Goal: Check status: Check status

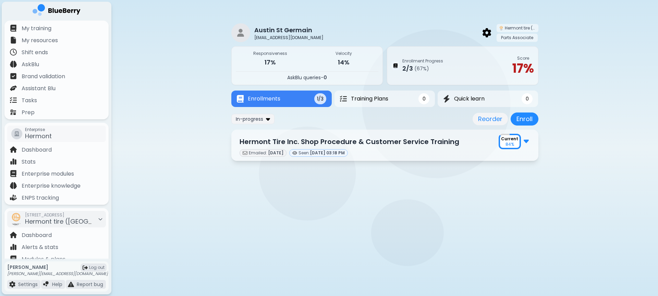
click at [446, 146] on p "Hermont Tire Inc. Shop Procedure & Customer Service Training" at bounding box center [350, 141] width 220 height 10
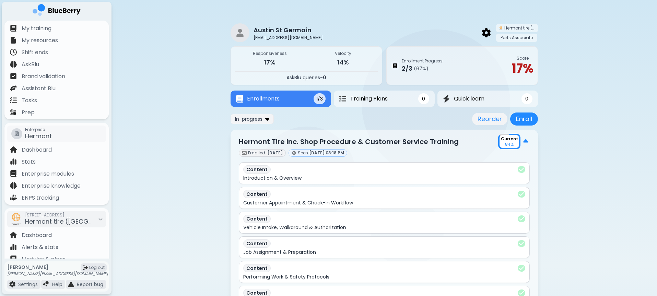
scroll to position [1, 0]
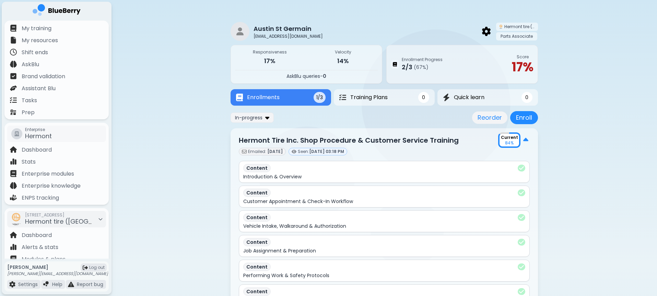
click at [302, 103] on button "Enrollments 1/3" at bounding box center [280, 97] width 100 height 16
click at [457, 150] on div "Emailed: [DATE] Seen: [DATE] 03:18 PM" at bounding box center [384, 152] width 291 height 8
click at [469, 145] on div "Hermont Tire Inc. Shop Procedure & Customer Service Training Current 84 %" at bounding box center [384, 139] width 291 height 15
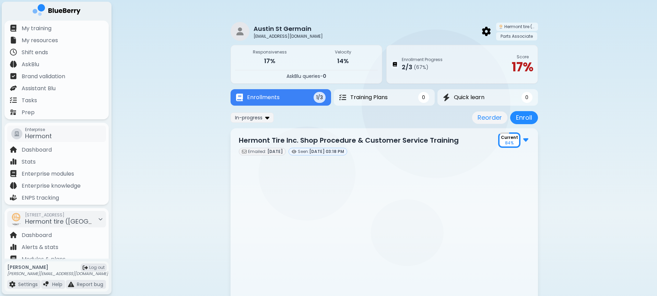
scroll to position [0, 0]
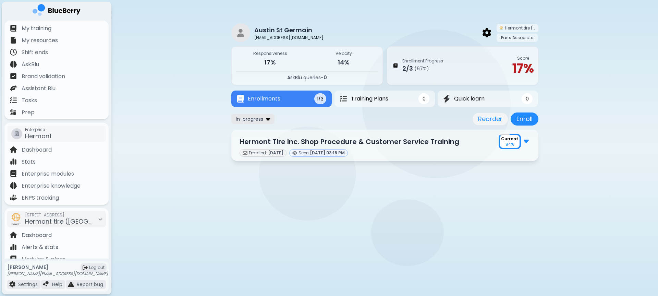
click at [253, 115] on div "In-progress" at bounding box center [252, 119] width 43 height 10
click at [257, 130] on button "All" at bounding box center [253, 132] width 39 height 10
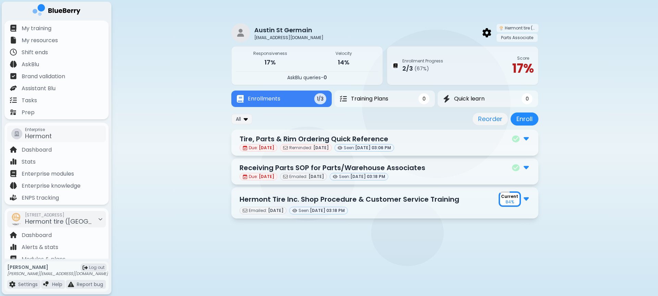
click at [464, 145] on div "Due: [DATE] Reminded: [DATE] Seen: [DATE] 03:06 PM" at bounding box center [385, 148] width 291 height 8
click at [526, 141] on img at bounding box center [526, 138] width 5 height 9
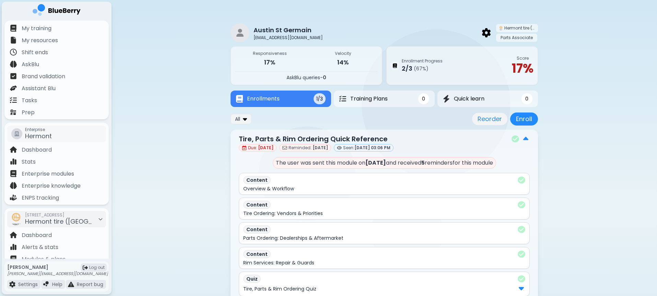
click at [526, 141] on img at bounding box center [525, 138] width 5 height 9
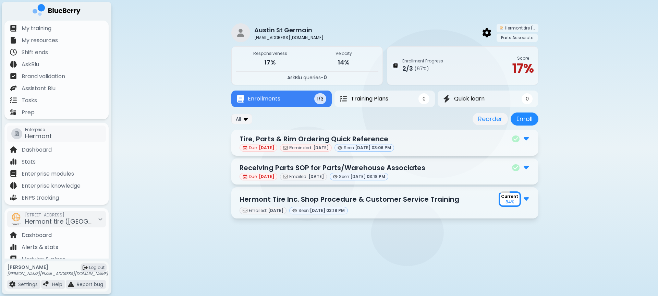
click at [443, 178] on div "Due: [DATE] Emailed: [DATE] Seen: [DATE] 03:18 PM" at bounding box center [385, 177] width 291 height 8
click at [525, 169] on img at bounding box center [526, 167] width 5 height 9
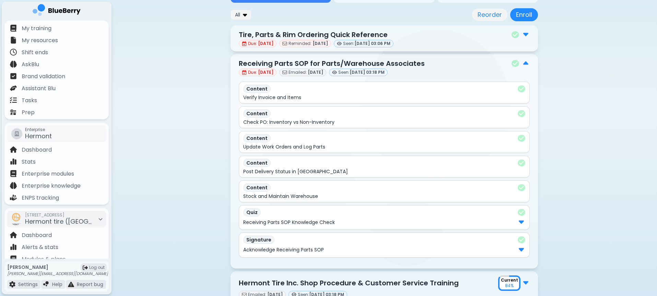
scroll to position [8, 0]
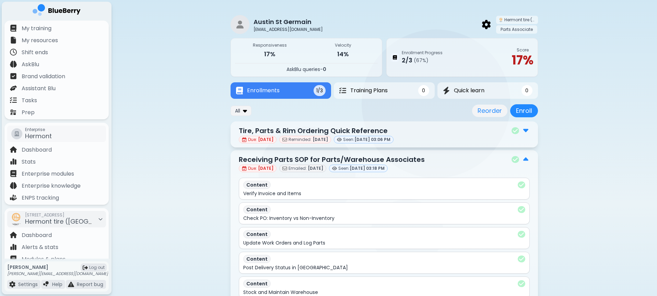
click at [525, 155] on img at bounding box center [525, 159] width 5 height 9
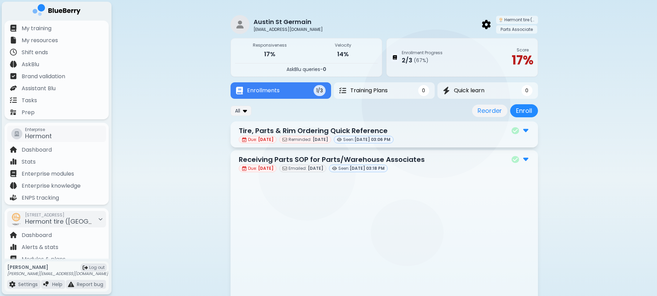
scroll to position [0, 0]
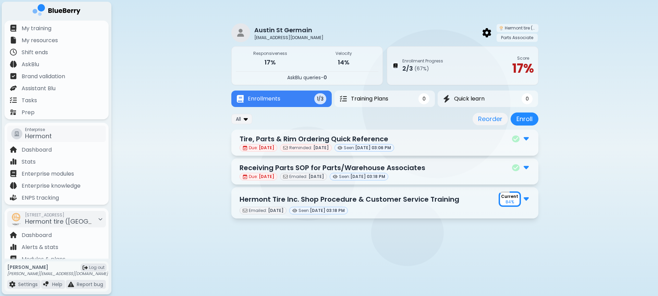
click at [527, 169] on img at bounding box center [526, 167] width 5 height 9
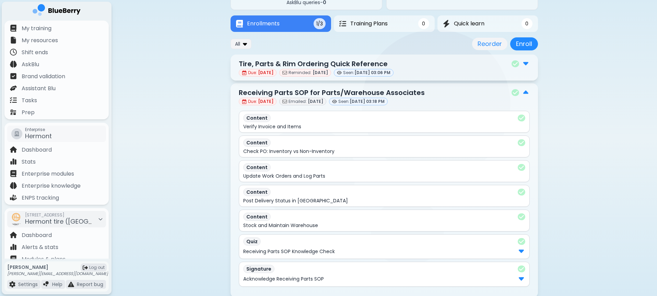
scroll to position [130, 0]
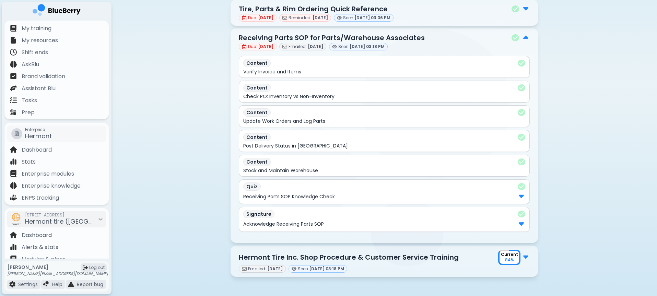
click at [321, 190] on div "Quiz" at bounding box center [384, 186] width 282 height 8
